Goal: Book appointment/travel/reservation

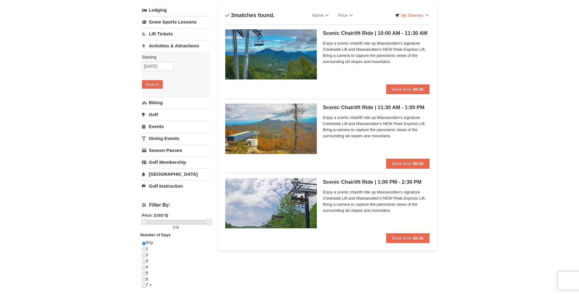
scroll to position [31, 0]
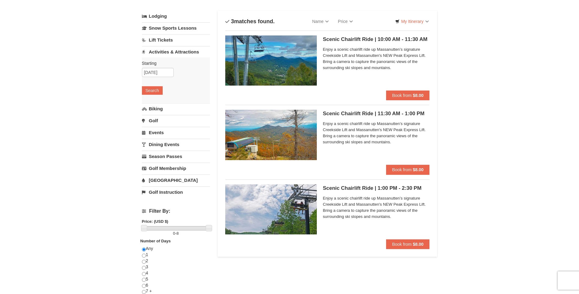
click at [343, 42] on h5 "Scenic Chairlift Ride | 10:00 AM - 11:30 AM Massanutten Scenic Chairlift Rides" at bounding box center [376, 39] width 107 height 6
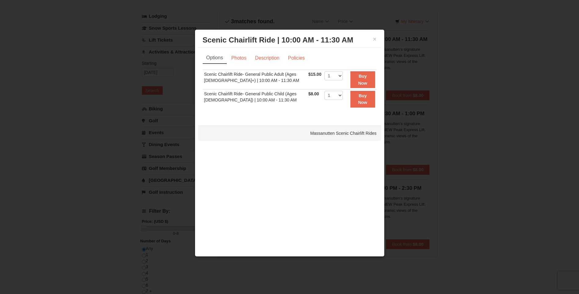
click at [377, 40] on div "× Scenic Chairlift Ride | 10:00 AM - 11:30 AM Massanutten Scenic Chairlift Rides" at bounding box center [289, 40] width 183 height 15
click at [376, 39] on button "×" at bounding box center [375, 39] width 4 height 6
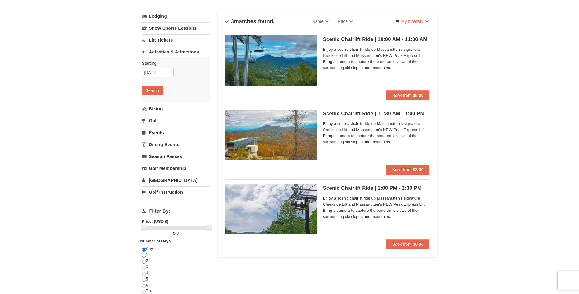
click at [363, 114] on h5 "Scenic Chairlift Ride | 11:30 AM - 1:00 PM Massanutten Scenic Chairlift Rides" at bounding box center [376, 114] width 107 height 6
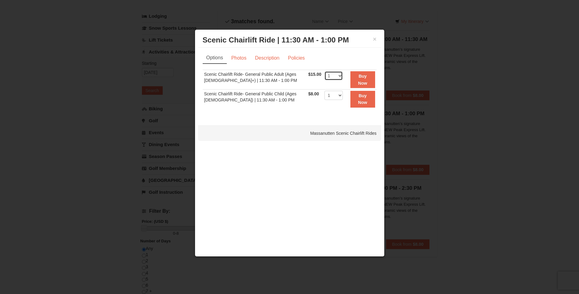
click at [337, 73] on select "1 2 3 4 5 6 7 8 9 10 11 12 13 14 15 16 17 18 19 20 21 22" at bounding box center [334, 75] width 18 height 9
select select "3"
click at [325, 71] on select "1 2 3 4 5 6 7 8 9 10 11 12 13 14 15 16 17 18 19 20 21 22" at bounding box center [334, 75] width 18 height 9
click at [238, 57] on link "Photos" at bounding box center [238, 58] width 23 height 12
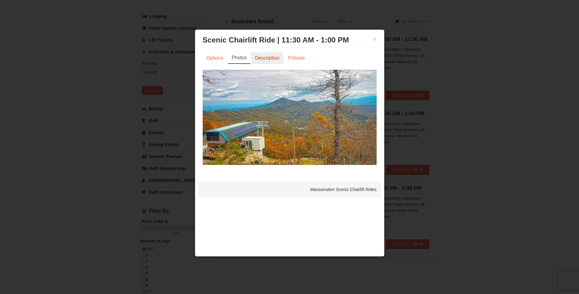
click at [268, 61] on link "Description" at bounding box center [267, 58] width 32 height 12
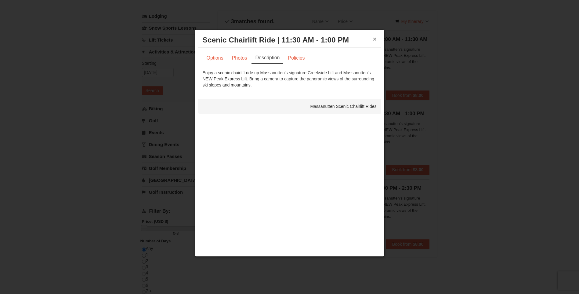
click at [373, 39] on button "×" at bounding box center [375, 39] width 4 height 6
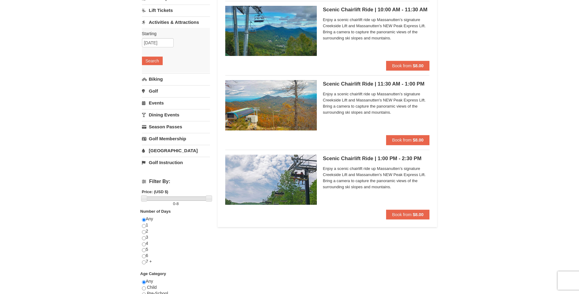
scroll to position [0, 0]
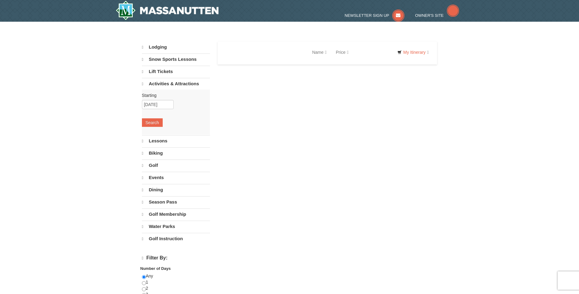
select select "9"
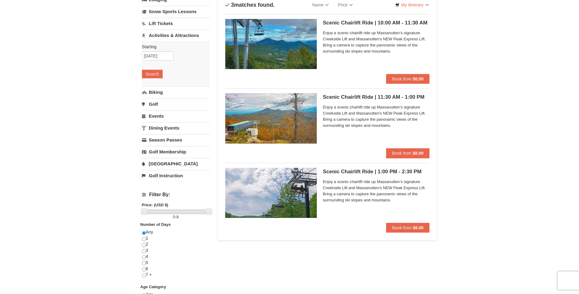
scroll to position [31, 0]
